Goal: Participate in discussion: Engage in conversation with other users on a specific topic

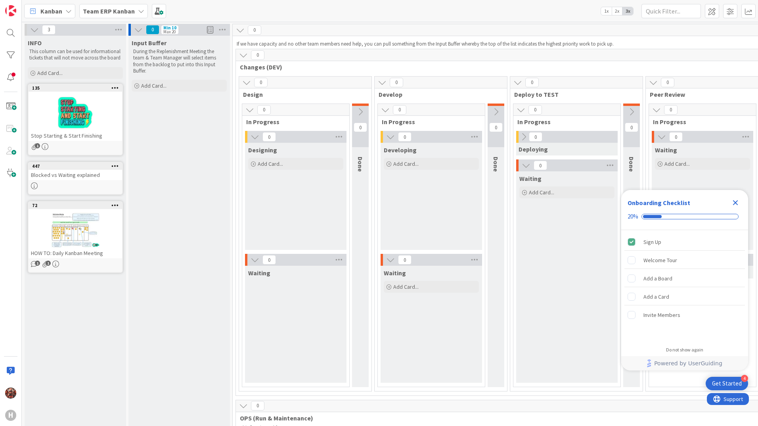
click at [116, 14] on b "Team ERP Kanban" at bounding box center [109, 11] width 52 height 8
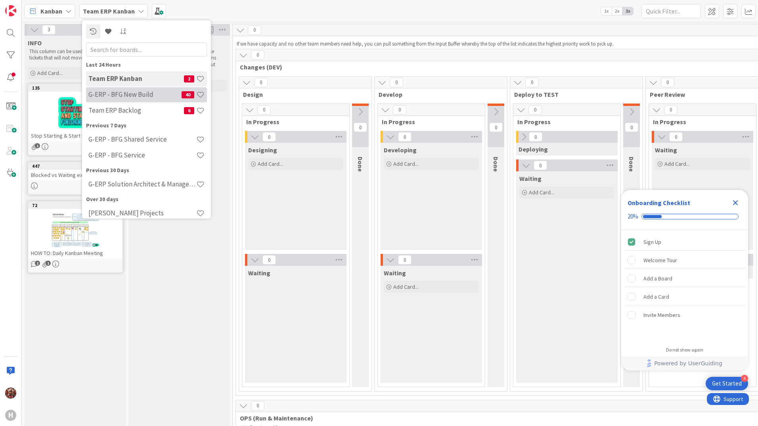
click at [135, 96] on h4 "G-ERP - BFG New Build" at bounding box center [134, 94] width 93 height 8
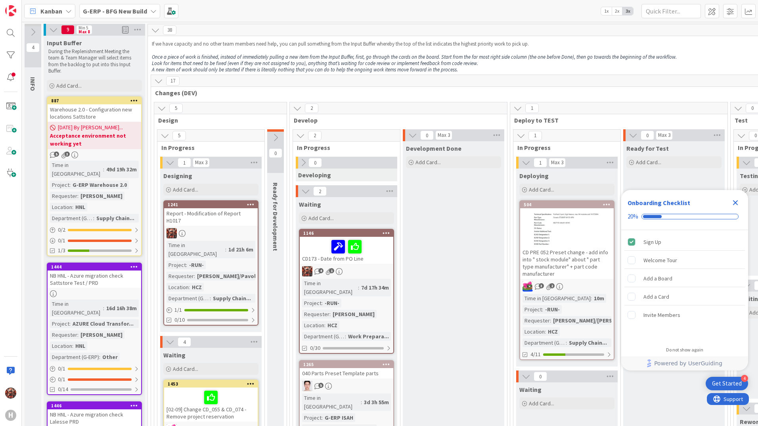
click at [737, 202] on icon "Close Checklist" at bounding box center [735, 202] width 5 height 5
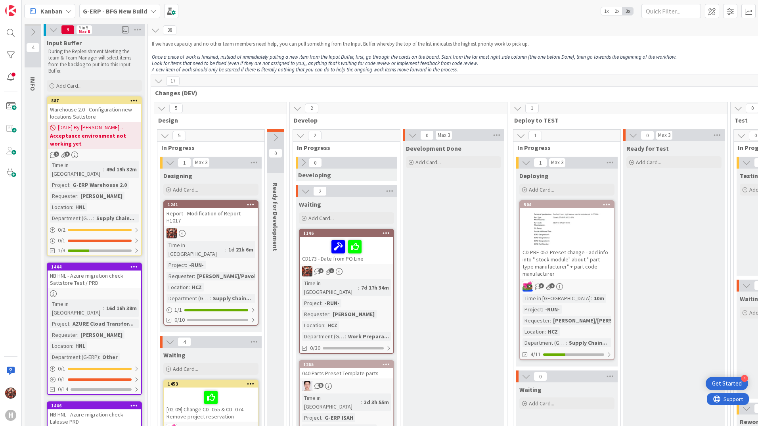
scroll to position [40, 0]
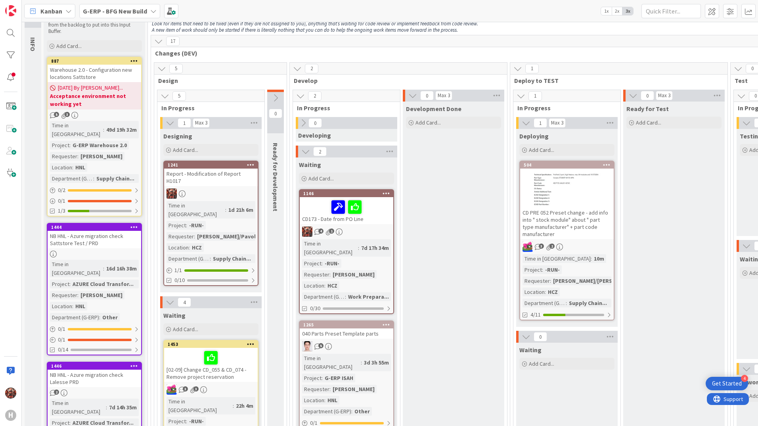
click at [232, 175] on div "Report - Modification of Report H1017" at bounding box center [211, 177] width 94 height 17
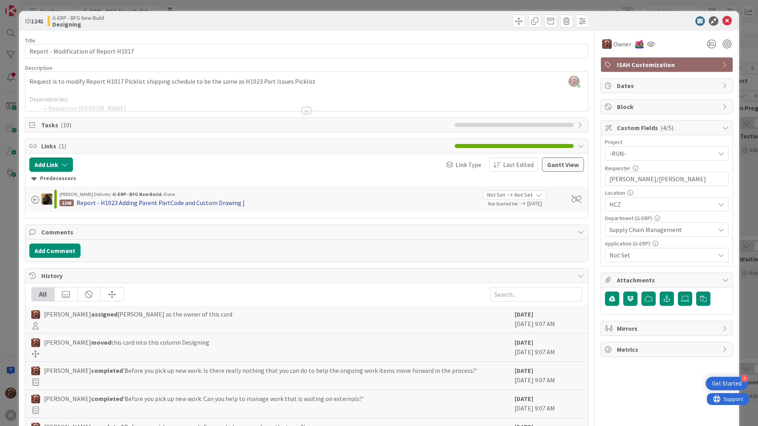
click at [202, 205] on div "Report - H1023 Adding Parent PartCode and Custom Drawing |" at bounding box center [161, 203] width 168 height 10
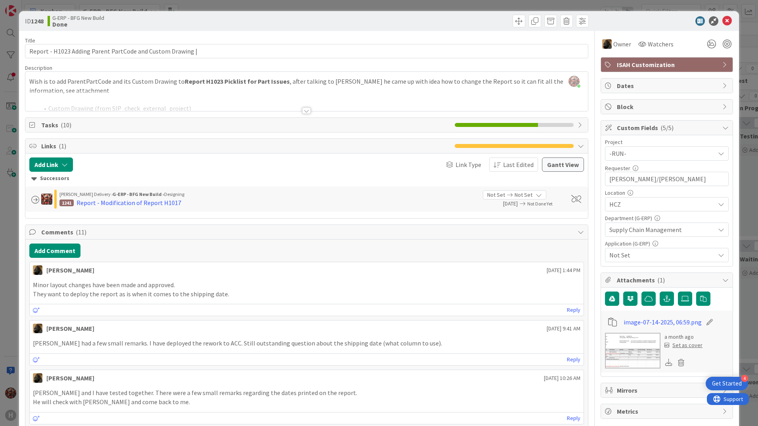
click at [306, 108] on div at bounding box center [306, 111] width 9 height 6
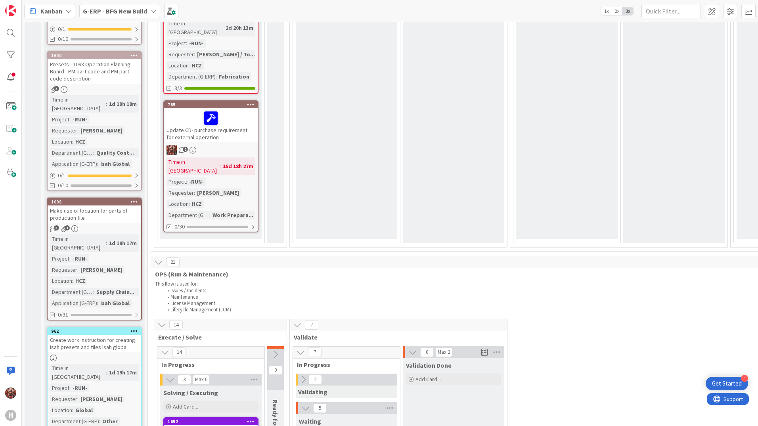
scroll to position [635, 0]
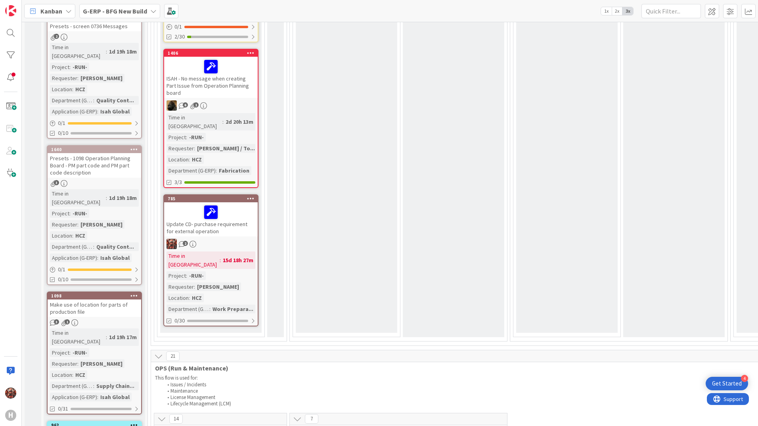
click at [235, 202] on div "Update CD- purchase requirement for external operation" at bounding box center [211, 219] width 94 height 34
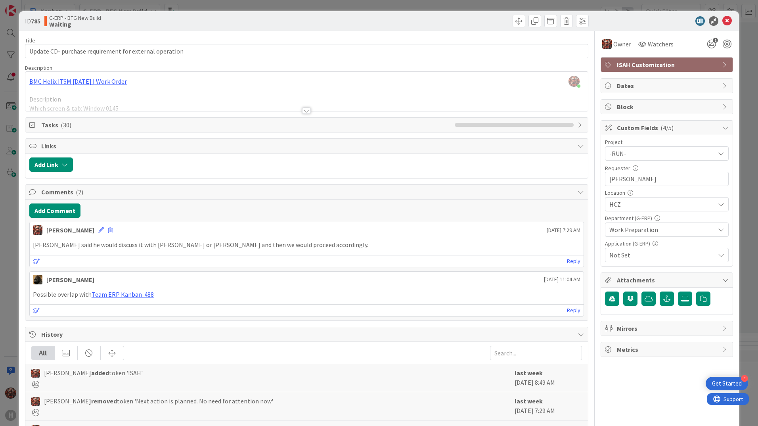
click at [305, 109] on div at bounding box center [306, 111] width 9 height 6
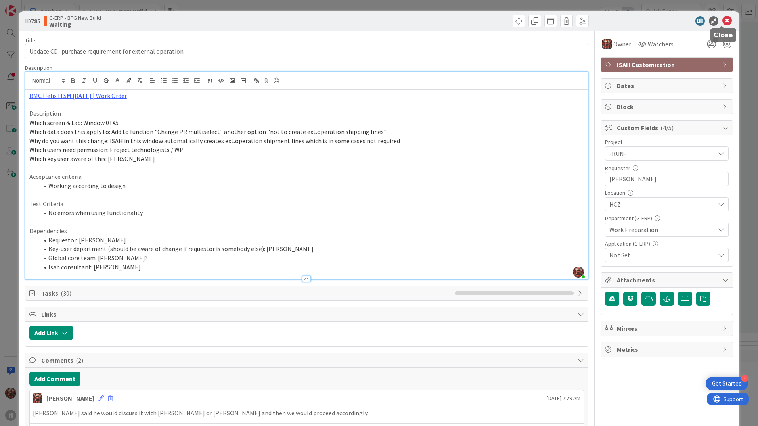
click at [725, 22] on icon at bounding box center [728, 21] width 10 height 10
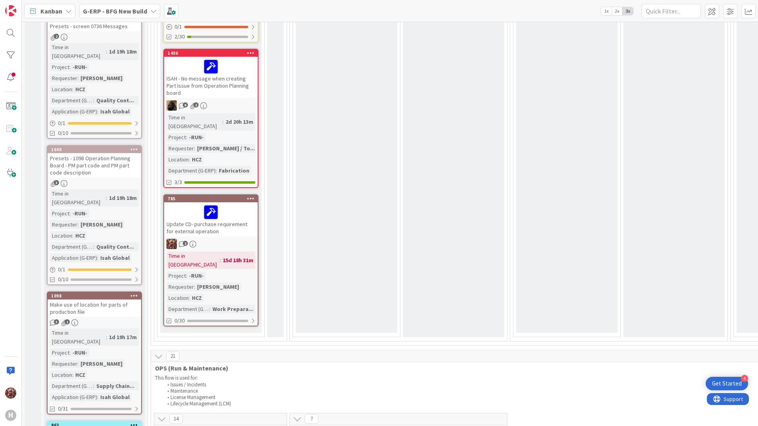
click at [220, 202] on div "Update CD- purchase requirement for external operation" at bounding box center [211, 219] width 94 height 34
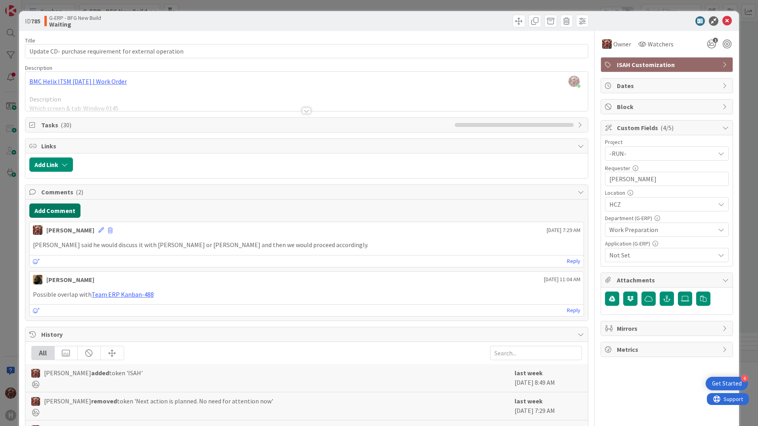
click at [66, 212] on button "Add Comment" at bounding box center [54, 210] width 51 height 14
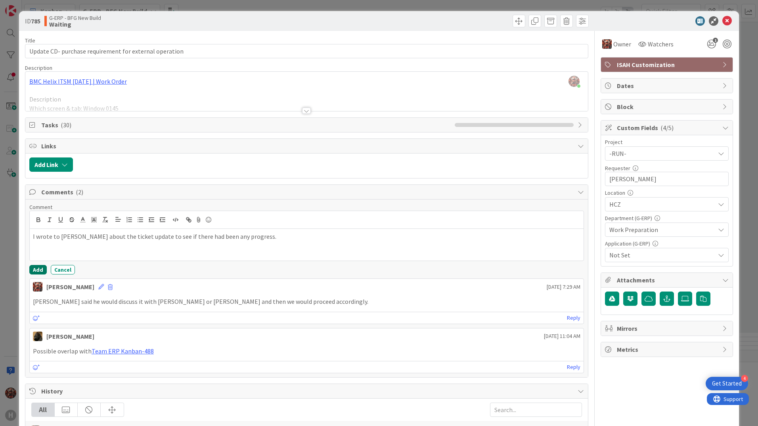
click at [42, 268] on button "Add" at bounding box center [37, 270] width 17 height 10
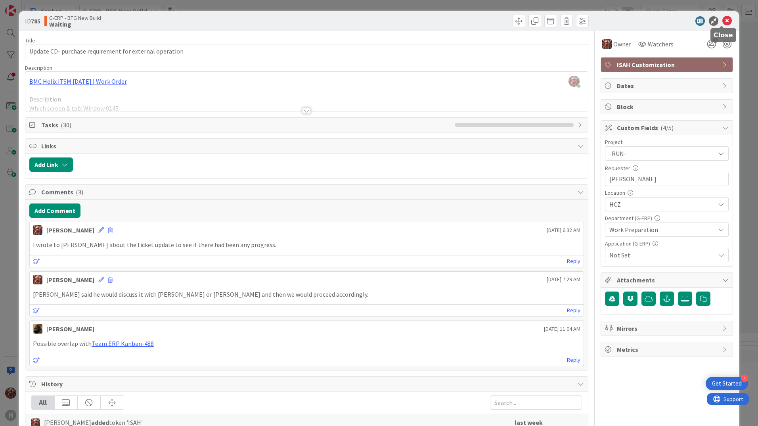
click at [724, 22] on icon at bounding box center [728, 21] width 10 height 10
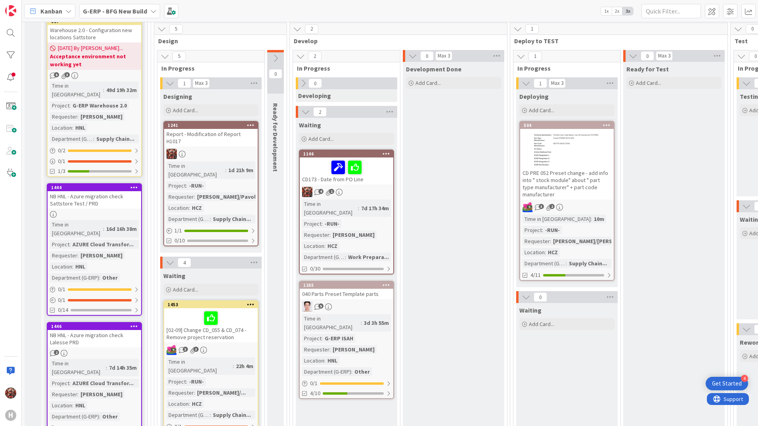
click at [309, 180] on div "CD173 - Date from PO Line" at bounding box center [347, 170] width 94 height 27
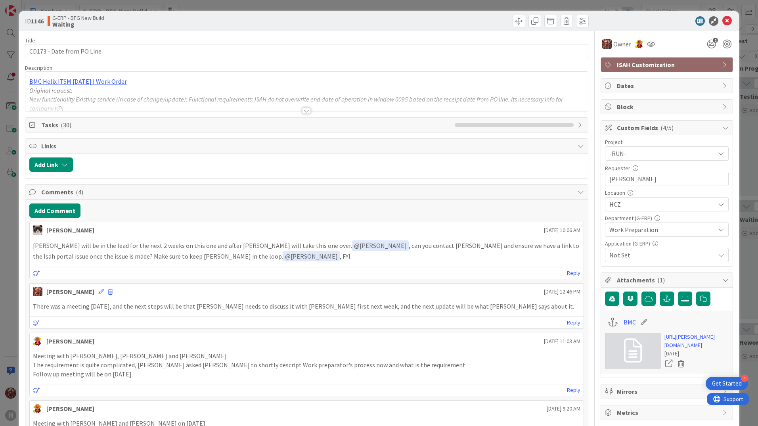
click at [306, 109] on div at bounding box center [306, 111] width 9 height 6
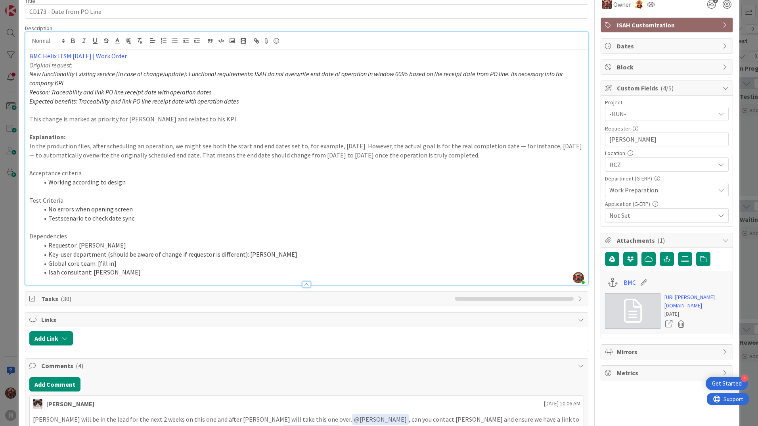
scroll to position [198, 0]
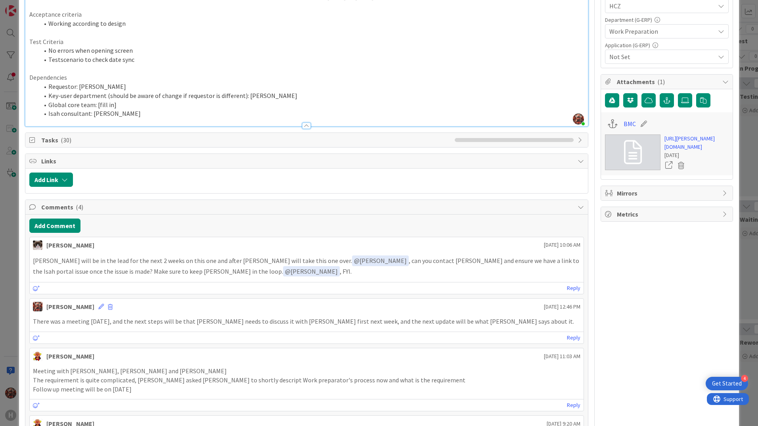
click at [53, 218] on div "Add Comment Kevin van Dijk August 19 2025 10:06 AM Joris will be in the lead fo…" at bounding box center [306, 340] width 563 height 250
click at [55, 221] on button "Add Comment" at bounding box center [54, 226] width 51 height 14
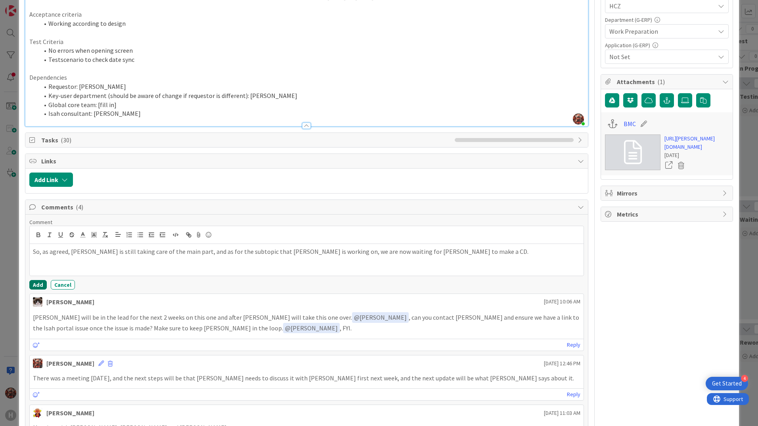
click at [42, 288] on button "Add" at bounding box center [37, 285] width 17 height 10
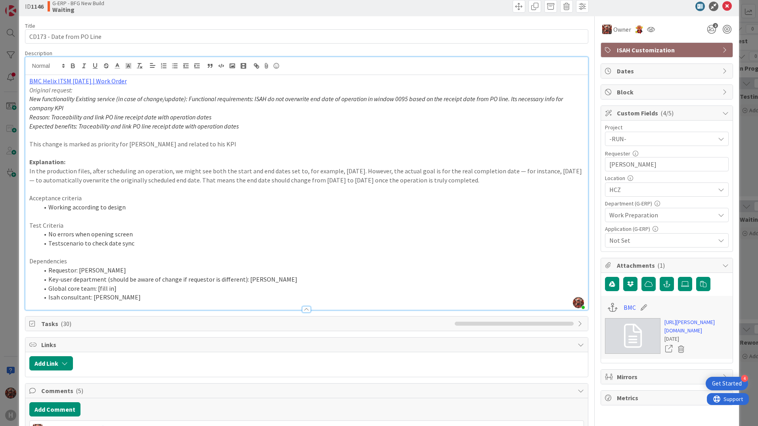
scroll to position [0, 0]
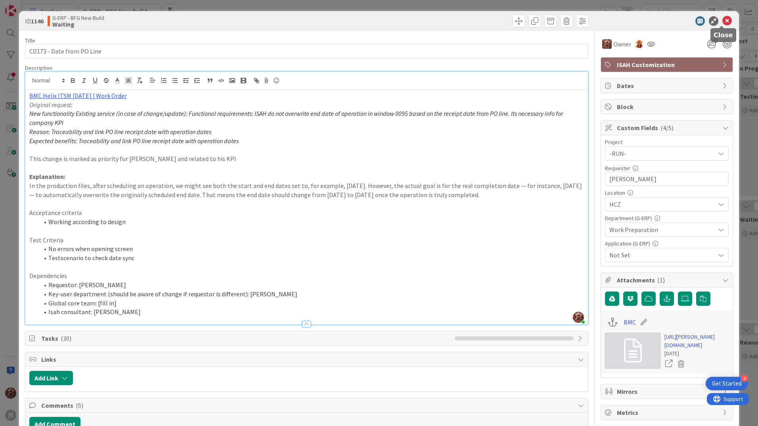
drag, startPoint x: 718, startPoint y: 21, endPoint x: 567, endPoint y: 2, distance: 151.9
click at [723, 21] on icon at bounding box center [728, 21] width 10 height 10
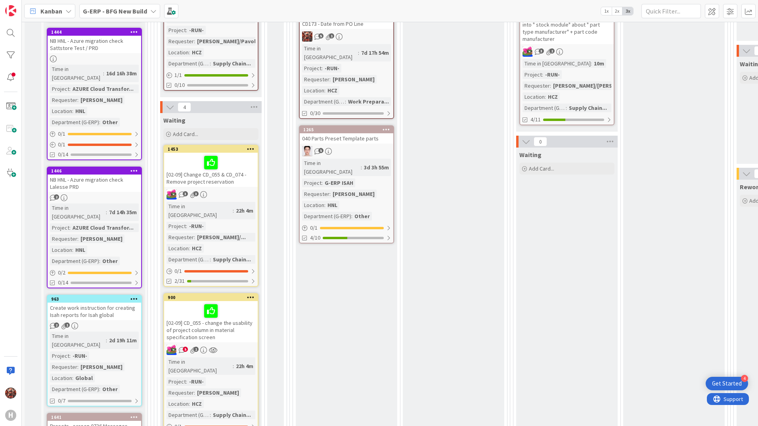
scroll to position [238, 0]
